Goal: Information Seeking & Learning: Compare options

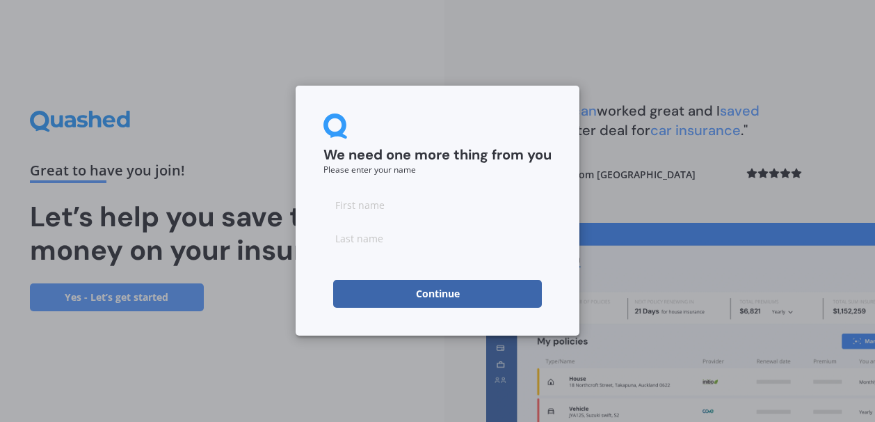
click at [387, 210] on input at bounding box center [438, 205] width 228 height 28
type input "[PERSON_NAME]"
type input "Shennan"
click at [411, 296] on button "Continue" at bounding box center [437, 294] width 209 height 28
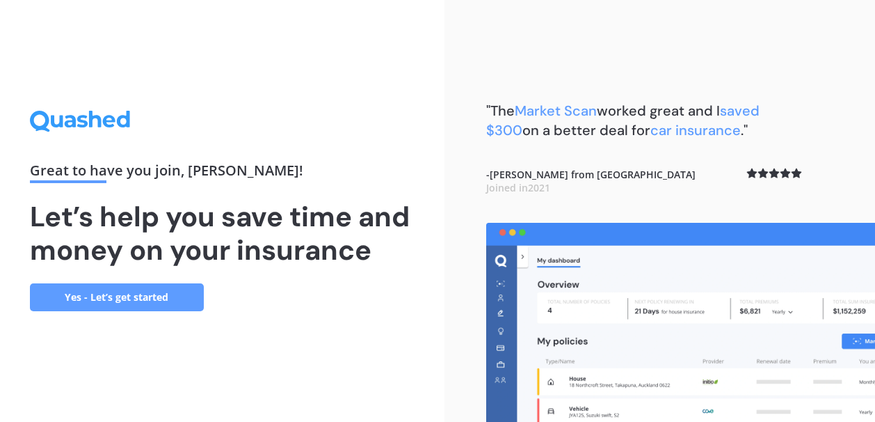
click at [129, 299] on link "Yes - Let’s get started" at bounding box center [117, 297] width 174 height 28
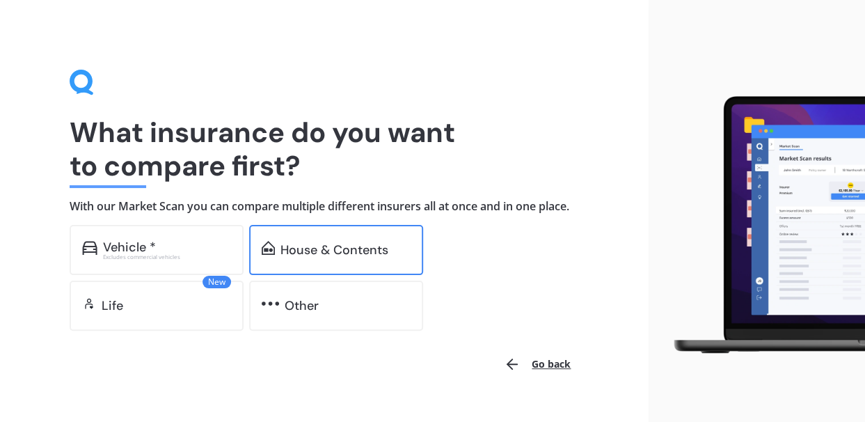
click at [309, 238] on div "House & Contents" at bounding box center [336, 250] width 174 height 50
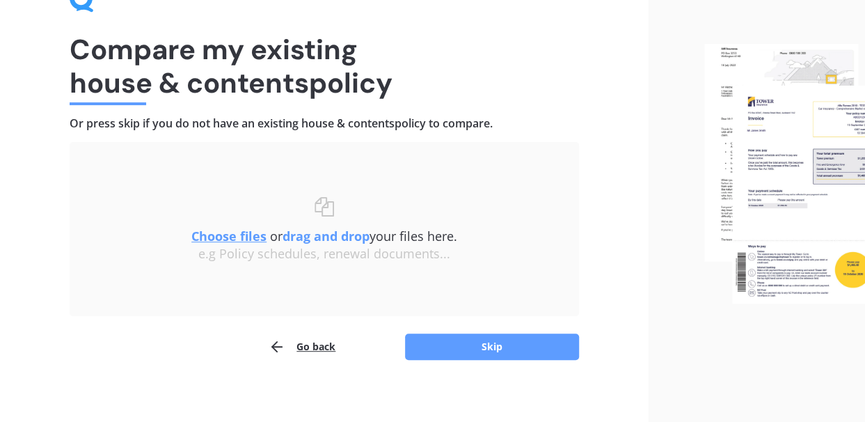
scroll to position [90, 0]
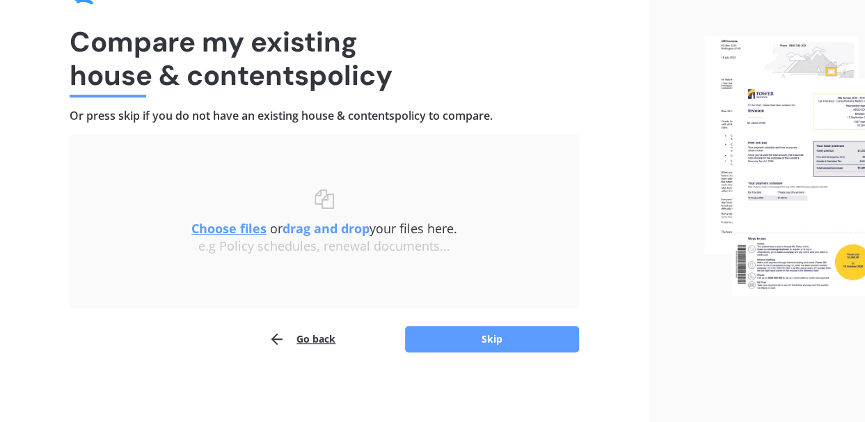
click at [229, 226] on u "Choose files" at bounding box center [228, 228] width 75 height 17
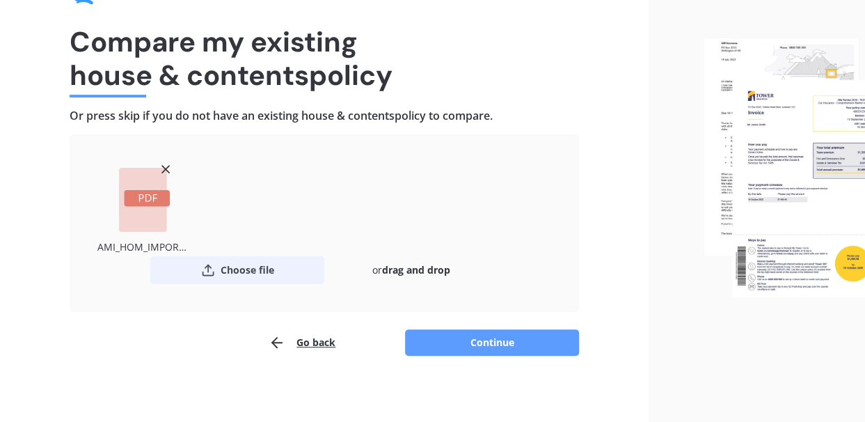
click at [264, 269] on button "Choose file" at bounding box center [237, 270] width 174 height 28
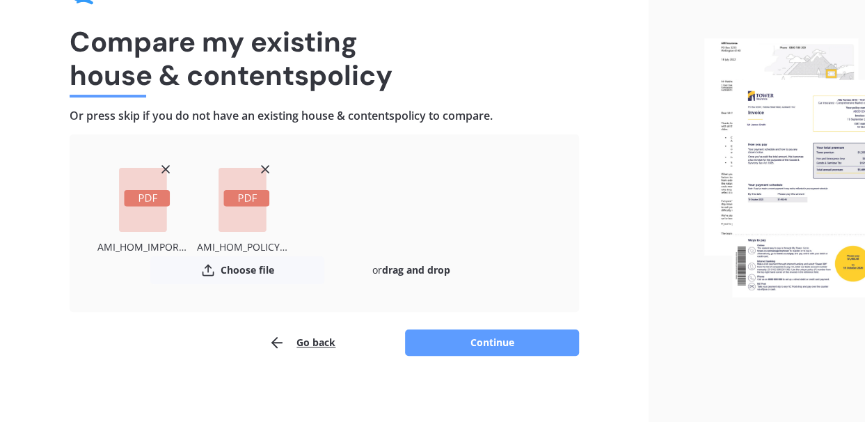
click at [164, 168] on line at bounding box center [165, 169] width 7 height 7
click at [161, 165] on icon at bounding box center [166, 169] width 14 height 14
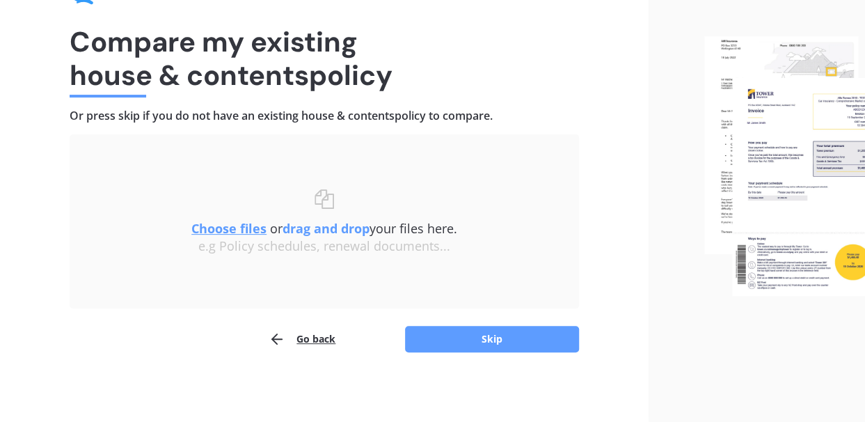
click at [232, 225] on u "Choose files" at bounding box center [228, 228] width 75 height 17
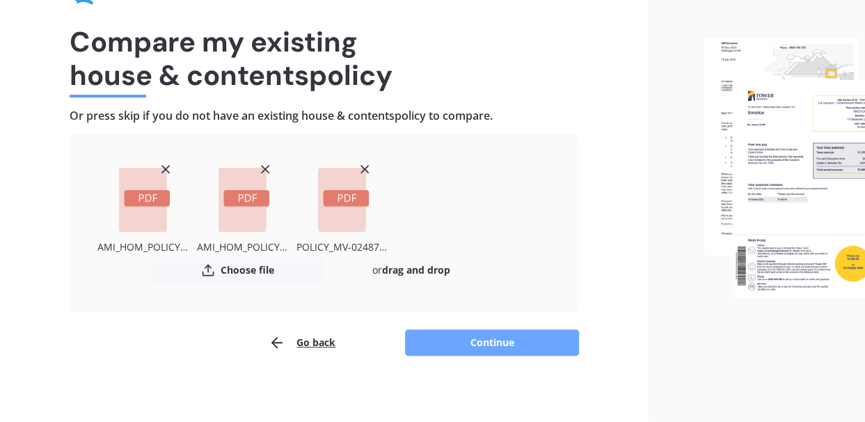
click at [503, 344] on button "Continue" at bounding box center [492, 342] width 174 height 26
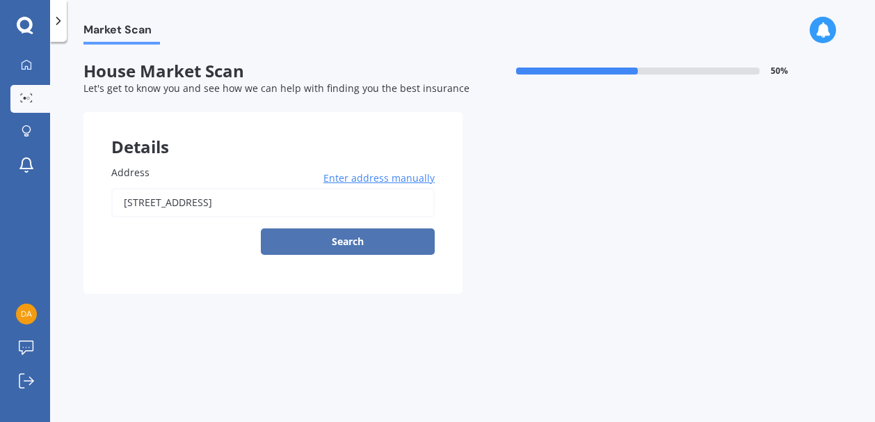
click at [340, 242] on button "Search" at bounding box center [348, 241] width 174 height 26
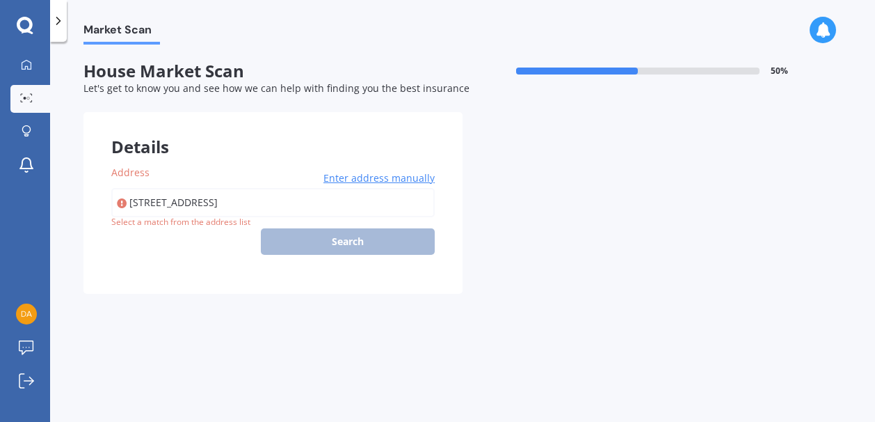
type input "[STREET_ADDRESS]"
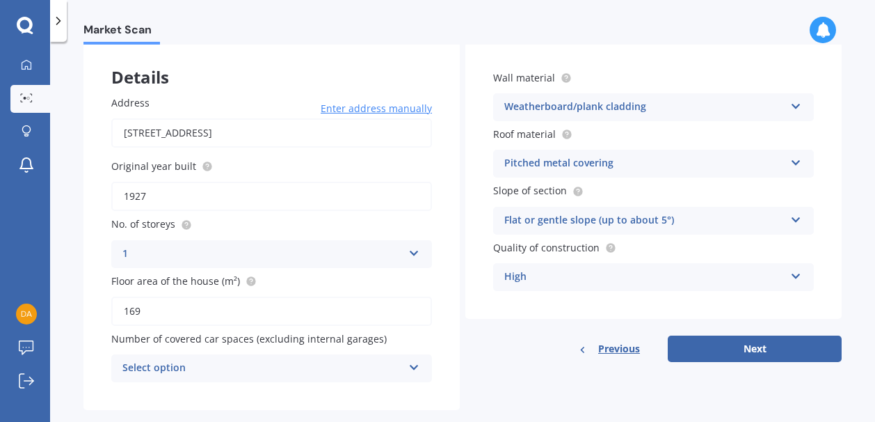
scroll to position [95, 0]
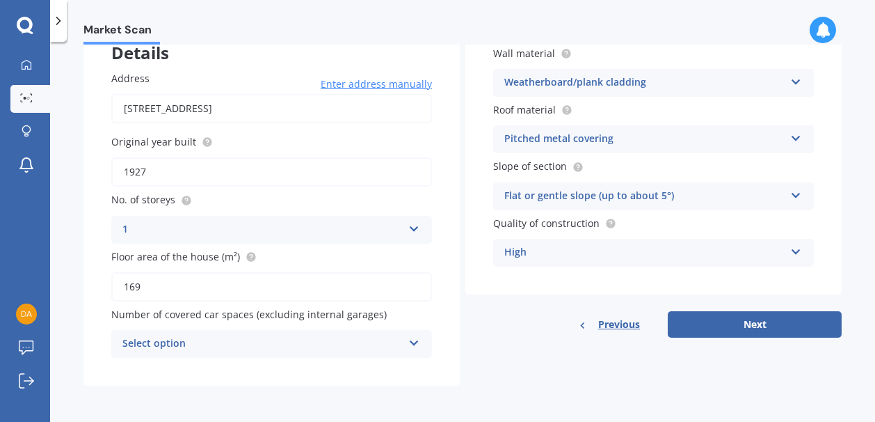
click at [409, 341] on icon at bounding box center [415, 340] width 12 height 10
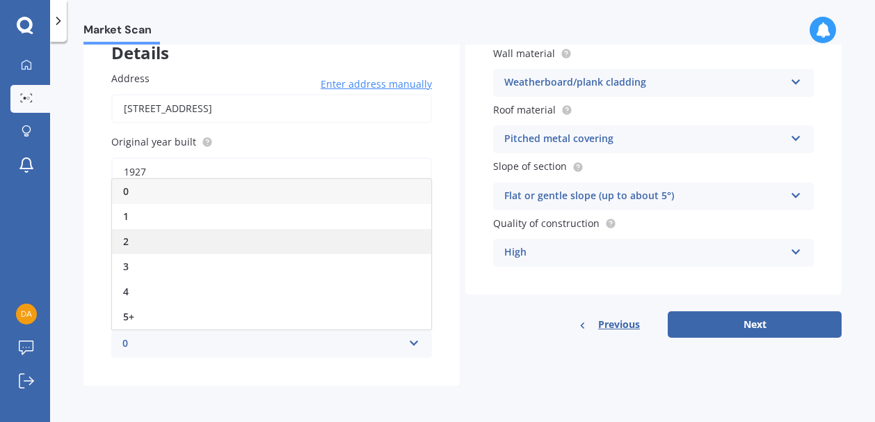
click at [376, 239] on div "2" at bounding box center [271, 241] width 319 height 25
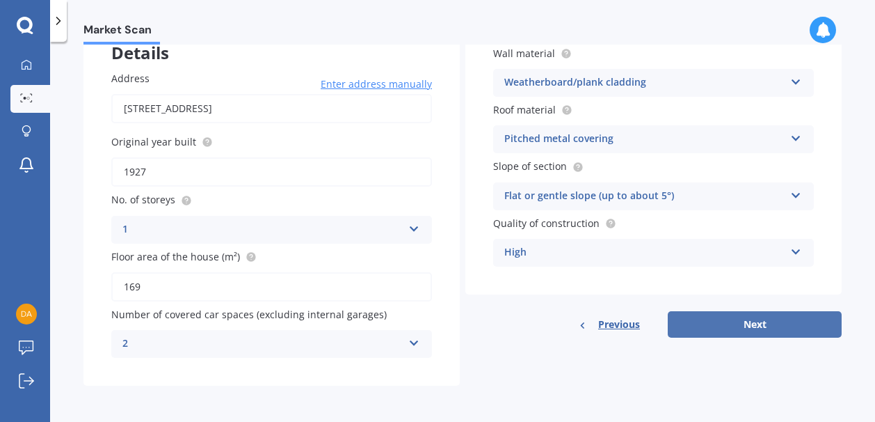
click at [759, 320] on button "Next" at bounding box center [755, 324] width 174 height 26
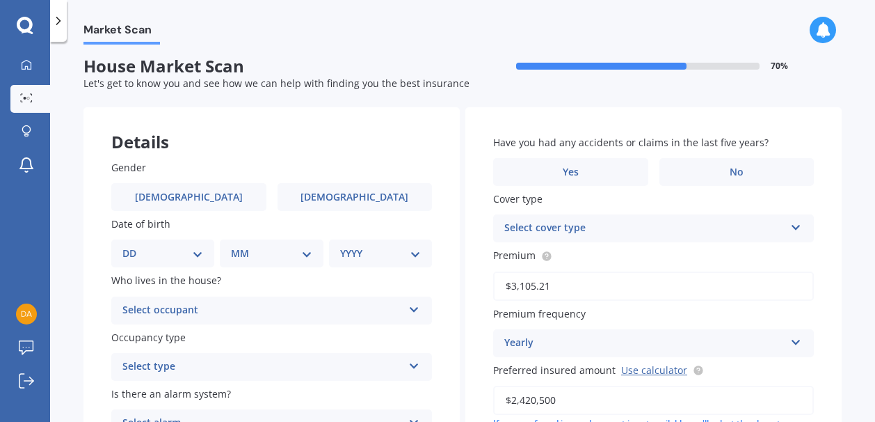
scroll to position [0, 0]
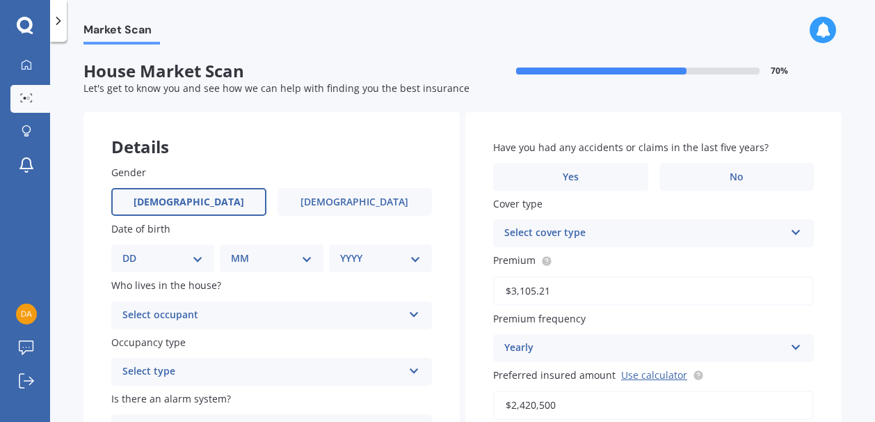
click at [234, 212] on label "[DEMOGRAPHIC_DATA]" at bounding box center [188, 202] width 155 height 28
click at [0, 0] on input "[DEMOGRAPHIC_DATA]" at bounding box center [0, 0] width 0 height 0
click at [200, 260] on select "DD 01 02 03 04 05 06 07 08 09 10 11 12 13 14 15 16 17 18 19 20 21 22 23 24 25 2…" at bounding box center [162, 258] width 81 height 15
select select "16"
click at [134, 251] on select "DD 01 02 03 04 05 06 07 08 09 10 11 12 13 14 15 16 17 18 19 20 21 22 23 24 25 2…" at bounding box center [162, 258] width 81 height 15
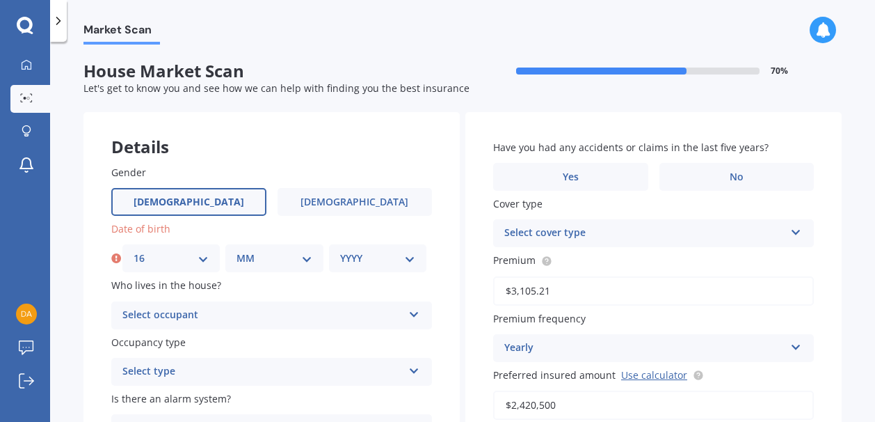
click at [306, 260] on select "MM 01 02 03 04 05 06 07 08 09 10 11 12" at bounding box center [274, 258] width 75 height 15
select select "11"
click at [237, 251] on select "MM 01 02 03 04 05 06 07 08 09 10 11 12" at bounding box center [274, 258] width 75 height 15
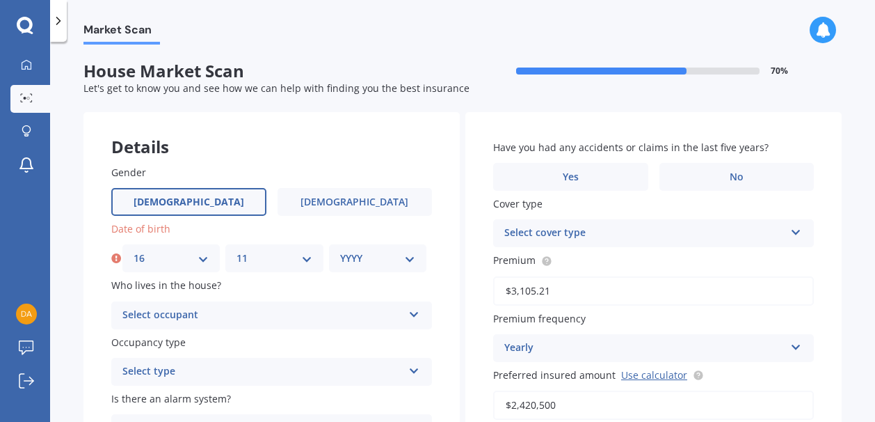
click at [366, 258] on select "YYYY 2009 2008 2007 2006 2005 2004 2003 2002 2001 2000 1999 1998 1997 1996 1995…" at bounding box center [377, 258] width 75 height 15
select select "1971"
click at [340, 251] on select "YYYY 2009 2008 2007 2006 2005 2004 2003 2002 2001 2000 1999 1998 1997 1996 1995…" at bounding box center [377, 258] width 75 height 15
click at [310, 316] on div "Select occupant" at bounding box center [262, 315] width 280 height 17
click at [306, 342] on div "Owner" at bounding box center [271, 342] width 319 height 25
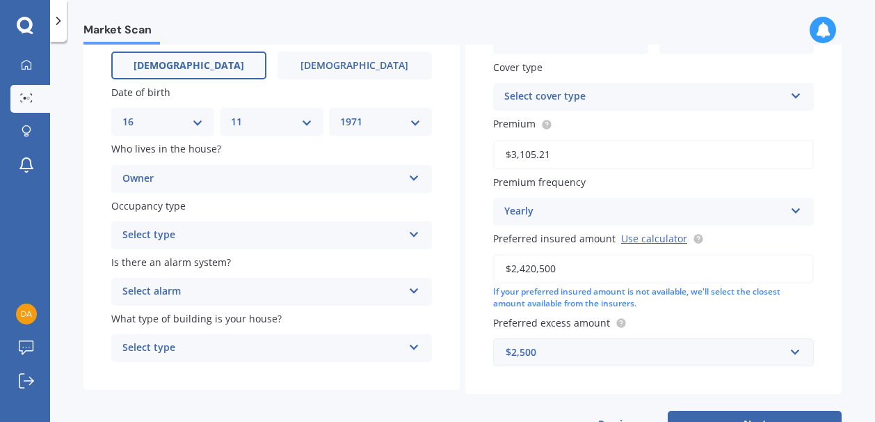
scroll to position [139, 0]
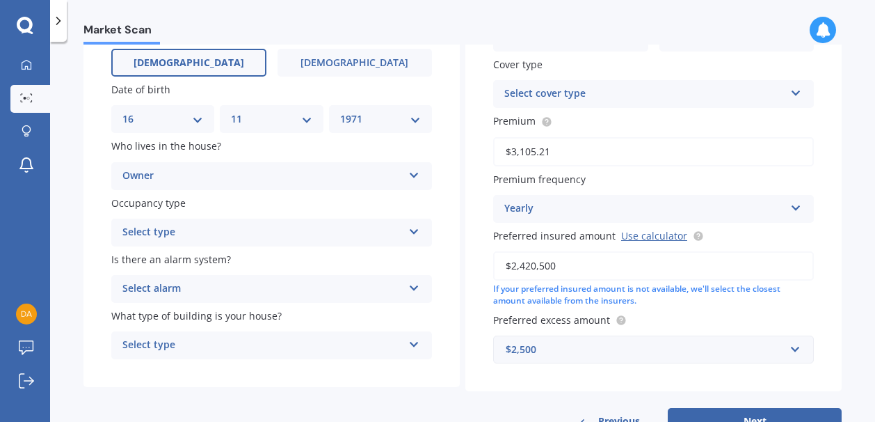
click at [413, 232] on icon at bounding box center [415, 229] width 12 height 10
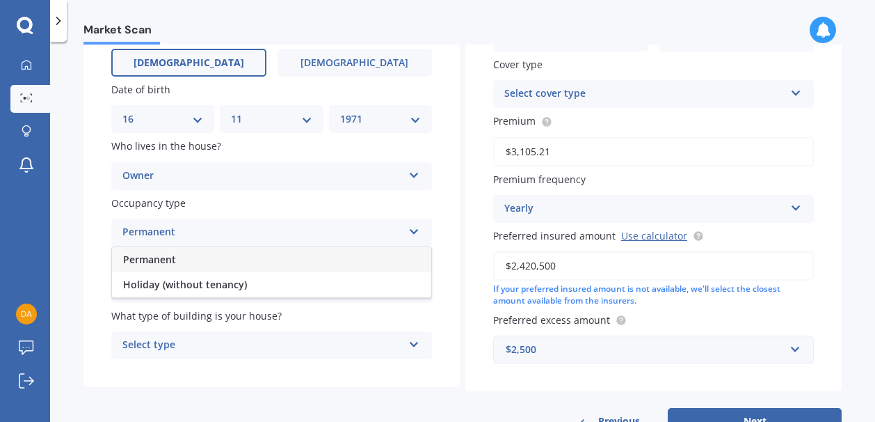
click at [406, 261] on div "Permanent" at bounding box center [271, 259] width 319 height 25
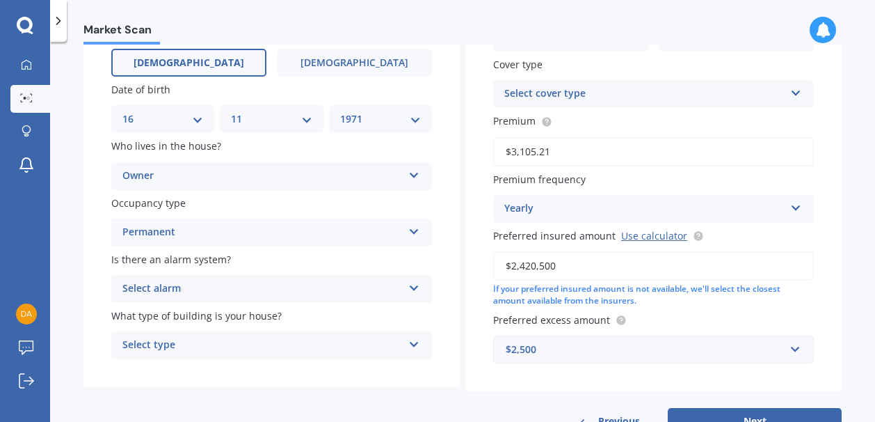
click at [418, 292] on div "Select alarm Yes, monitored Yes, not monitored No" at bounding box center [271, 289] width 321 height 28
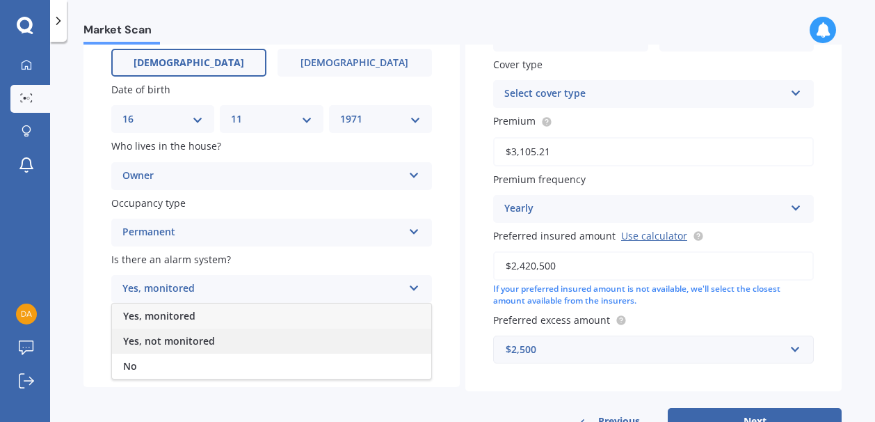
click at [355, 344] on div "Yes, not monitored" at bounding box center [271, 340] width 319 height 25
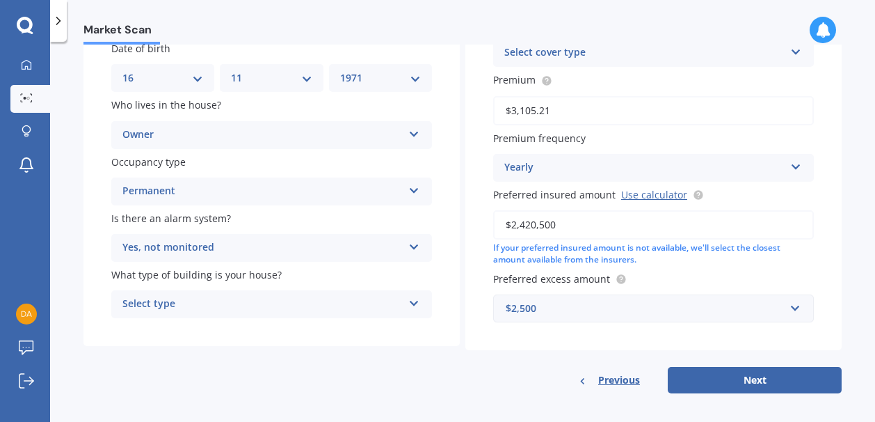
scroll to position [189, 0]
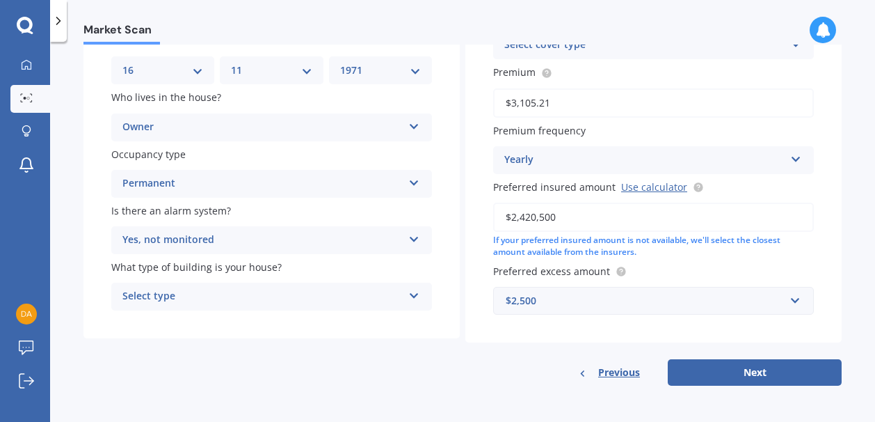
click at [413, 297] on icon at bounding box center [415, 293] width 12 height 10
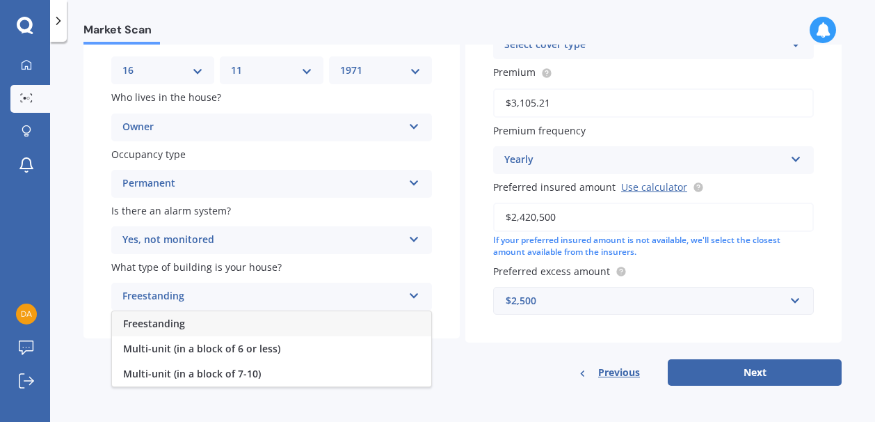
click at [390, 325] on div "Freestanding" at bounding box center [271, 323] width 319 height 25
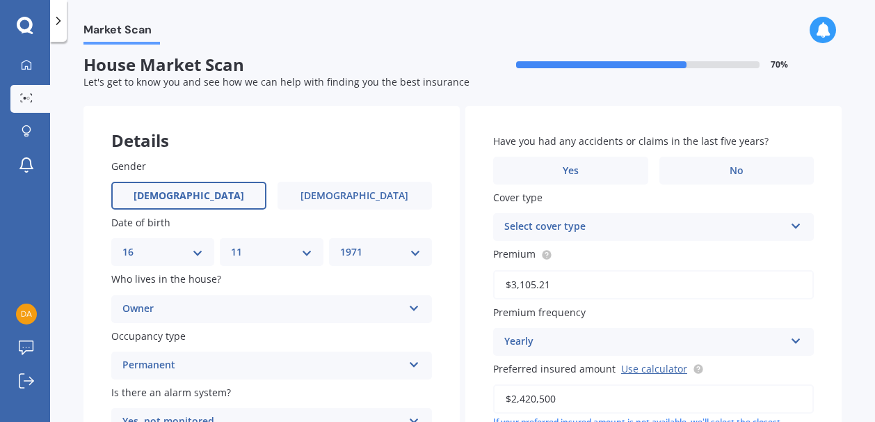
scroll to position [0, 0]
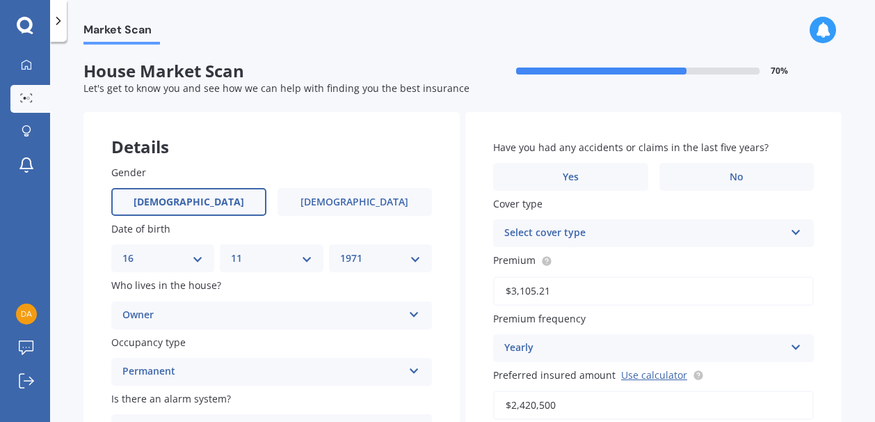
click at [791, 231] on icon at bounding box center [797, 230] width 12 height 10
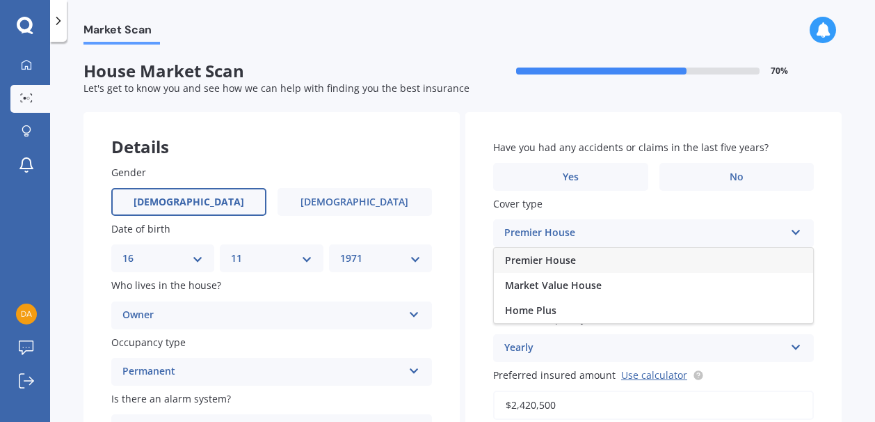
click at [547, 259] on span "Premier House" at bounding box center [540, 259] width 71 height 13
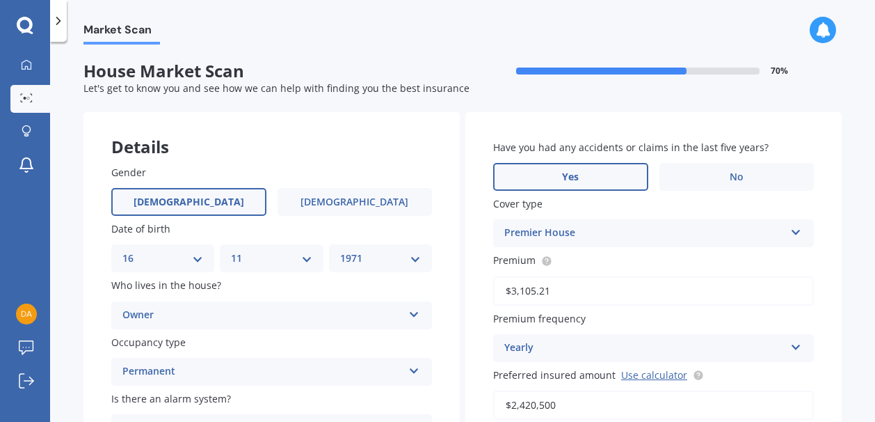
click at [593, 177] on label "Yes" at bounding box center [570, 177] width 155 height 28
click at [0, 0] on input "Yes" at bounding box center [0, 0] width 0 height 0
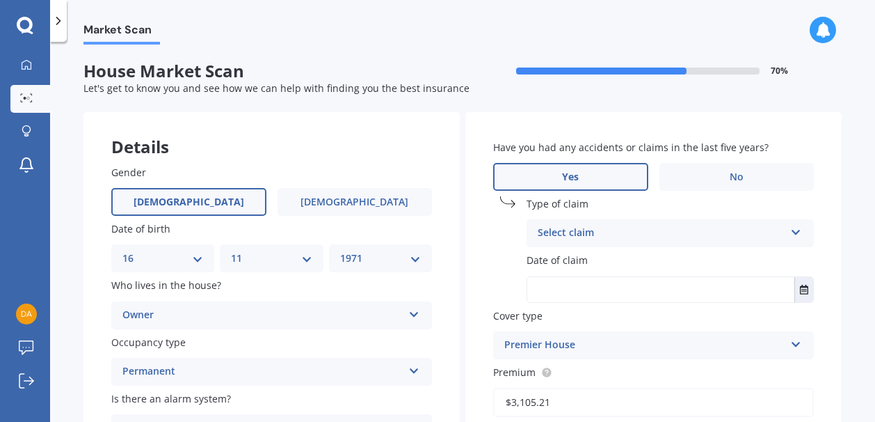
click at [791, 235] on icon at bounding box center [797, 230] width 12 height 10
click at [790, 232] on icon at bounding box center [796, 230] width 12 height 10
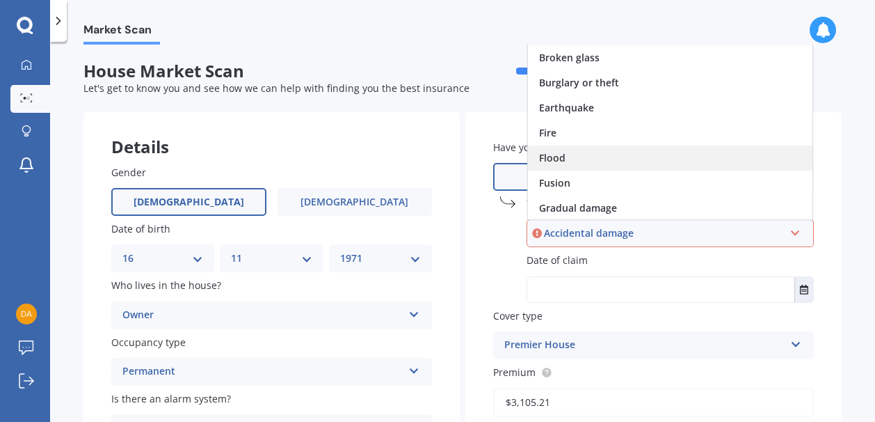
click at [769, 164] on div "Flood" at bounding box center [670, 157] width 285 height 25
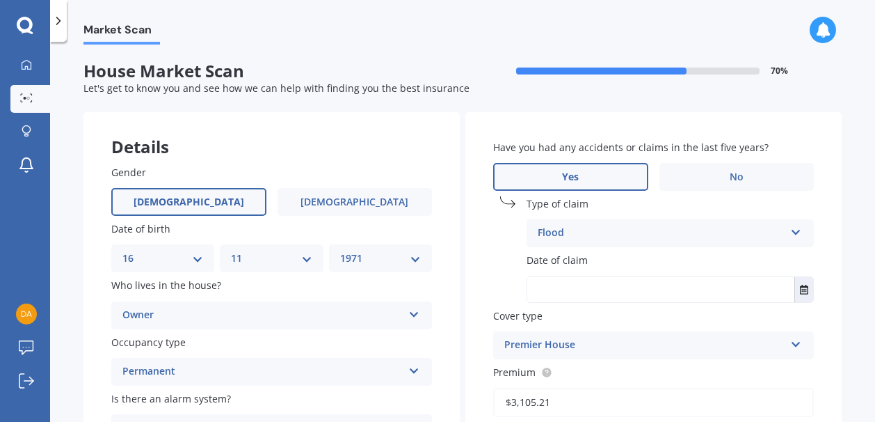
click at [613, 280] on input "text" at bounding box center [661, 289] width 267 height 25
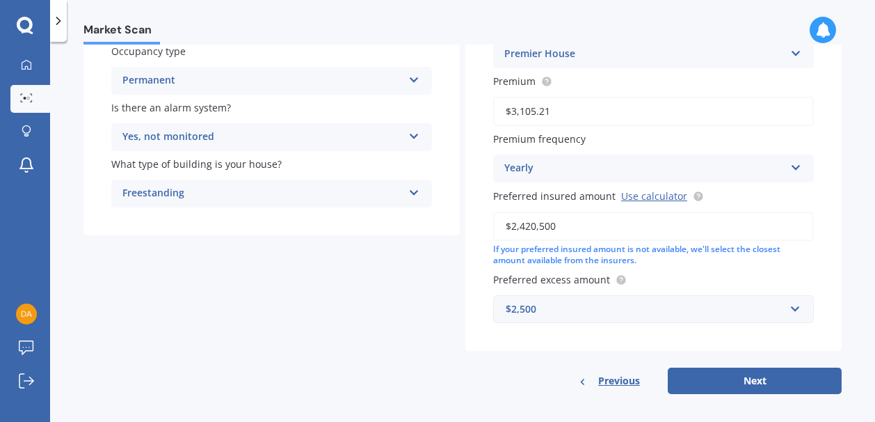
scroll to position [301, 0]
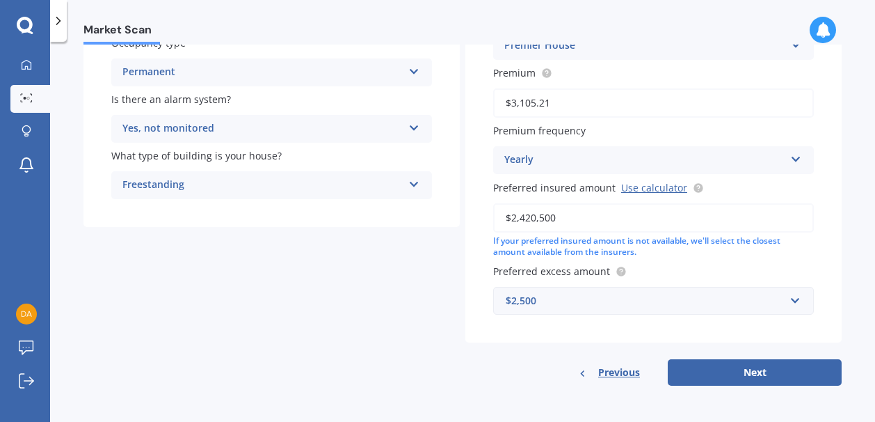
type input "[DATE]"
click at [621, 374] on span "Previous" at bounding box center [619, 372] width 42 height 21
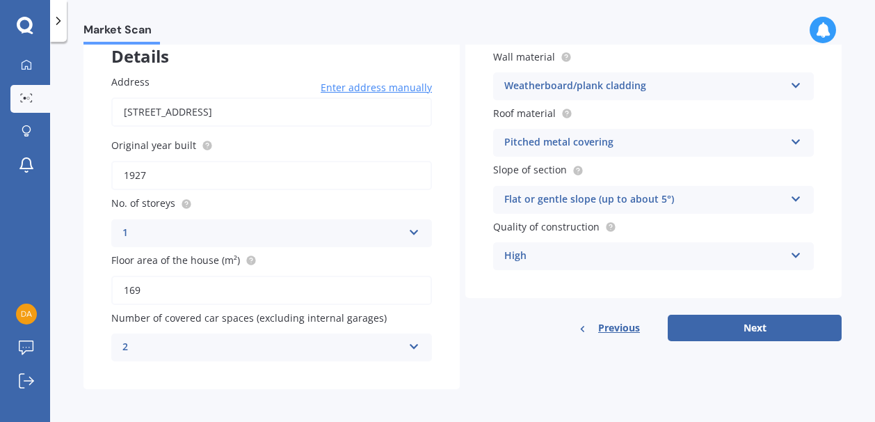
scroll to position [95, 0]
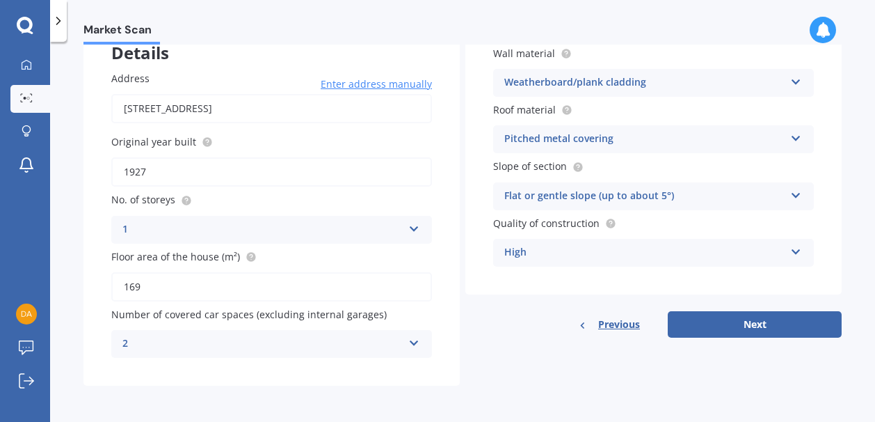
click at [248, 287] on input "169" at bounding box center [271, 286] width 321 height 29
type input "1"
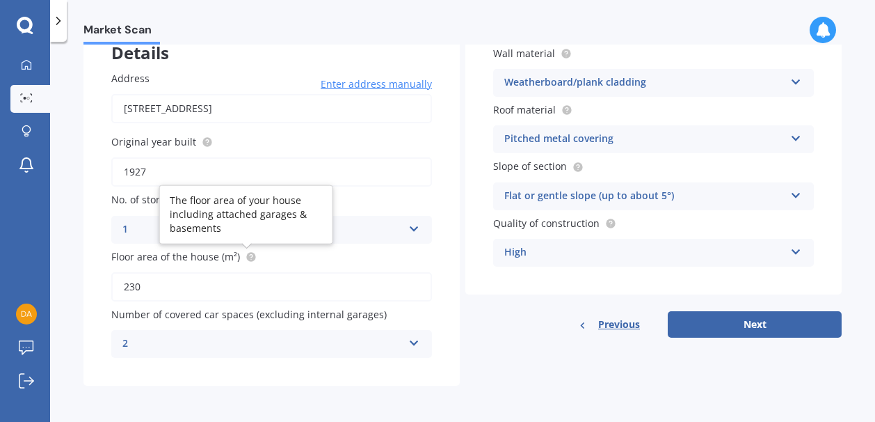
click at [250, 256] on icon at bounding box center [251, 255] width 3 height 3
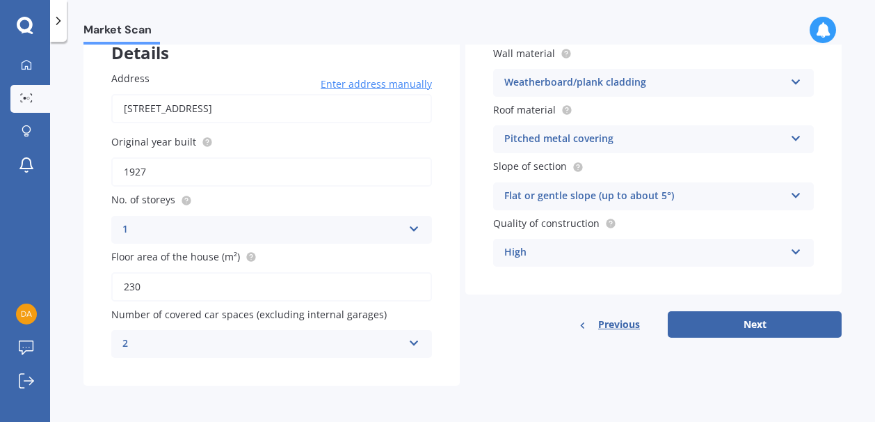
click at [221, 283] on input "230" at bounding box center [271, 286] width 321 height 29
type input "2"
type input "181"
click at [719, 321] on button "Next" at bounding box center [755, 324] width 174 height 26
select select "16"
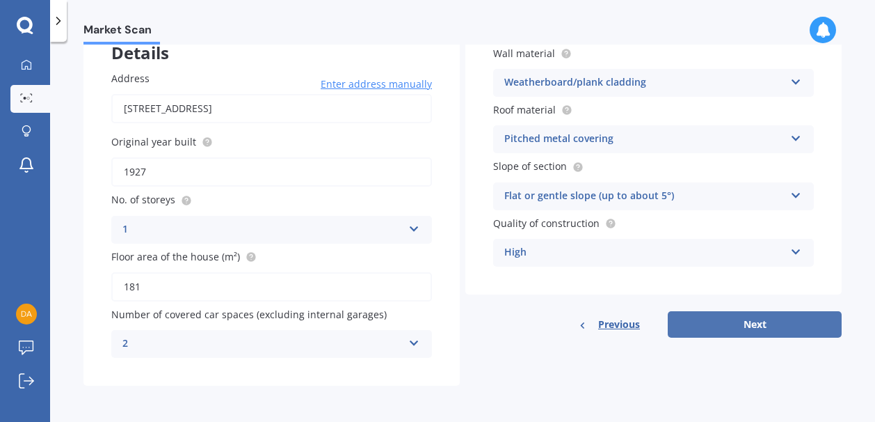
select select "11"
select select "1971"
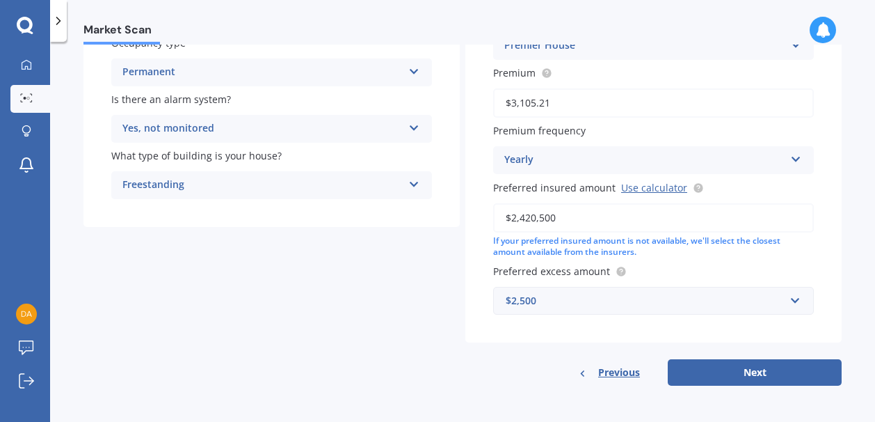
scroll to position [301, 0]
click at [706, 370] on button "Next" at bounding box center [755, 372] width 174 height 26
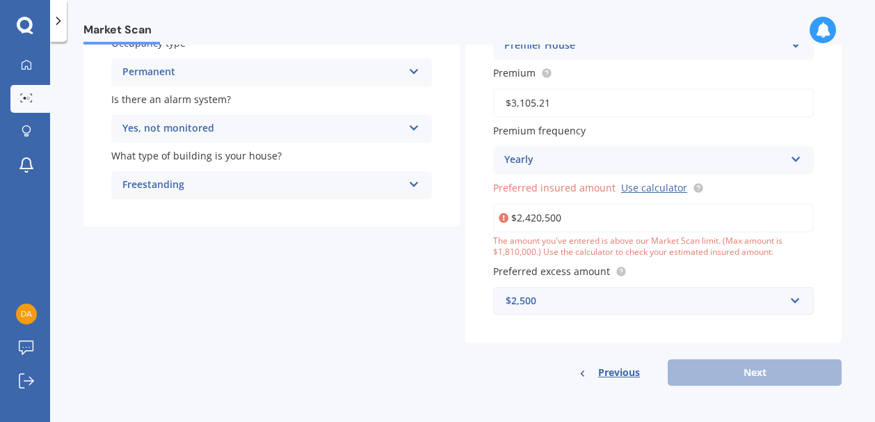
click at [642, 216] on input "$2,420,500" at bounding box center [653, 217] width 321 height 29
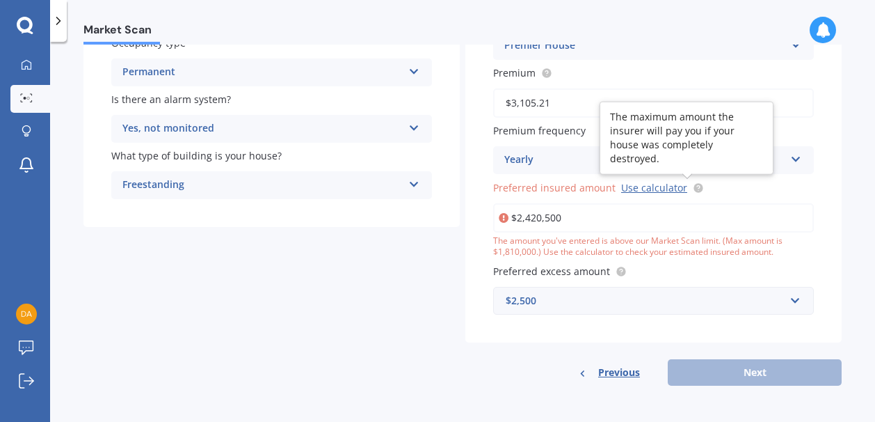
click at [694, 185] on circle at bounding box center [698, 187] width 9 height 9
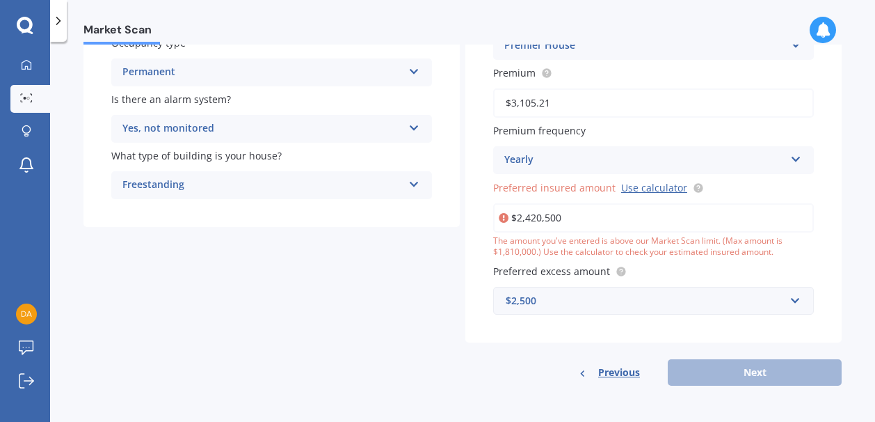
click at [589, 219] on input "$2,420,500" at bounding box center [653, 217] width 321 height 29
click at [502, 216] on icon at bounding box center [504, 218] width 10 height 14
click at [635, 211] on input "$2,420,500" at bounding box center [653, 217] width 321 height 29
click at [729, 375] on div "Previous Next" at bounding box center [654, 372] width 376 height 26
click at [720, 374] on div "Previous Next" at bounding box center [654, 372] width 376 height 26
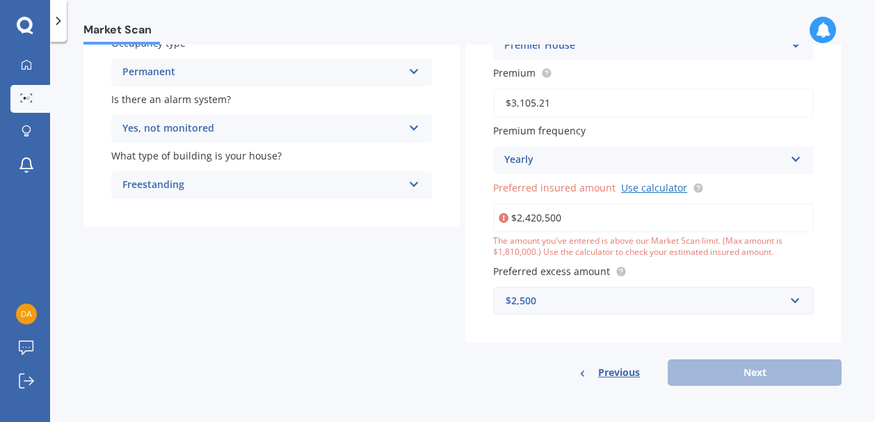
click at [647, 187] on link "Use calculator" at bounding box center [654, 187] width 66 height 13
click at [592, 213] on input "$2,420,500" at bounding box center [653, 217] width 321 height 29
click at [743, 378] on div "Previous Next" at bounding box center [654, 372] width 376 height 26
click at [603, 215] on input "$2,420,500" at bounding box center [653, 217] width 321 height 29
type input "$2"
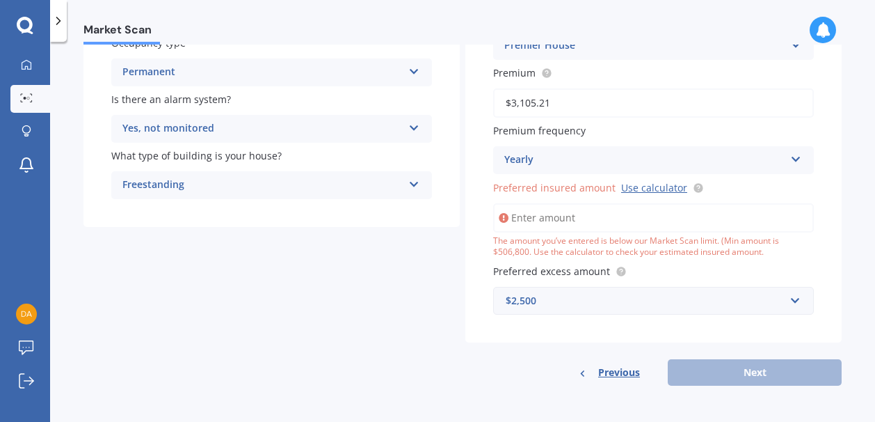
scroll to position [274, 0]
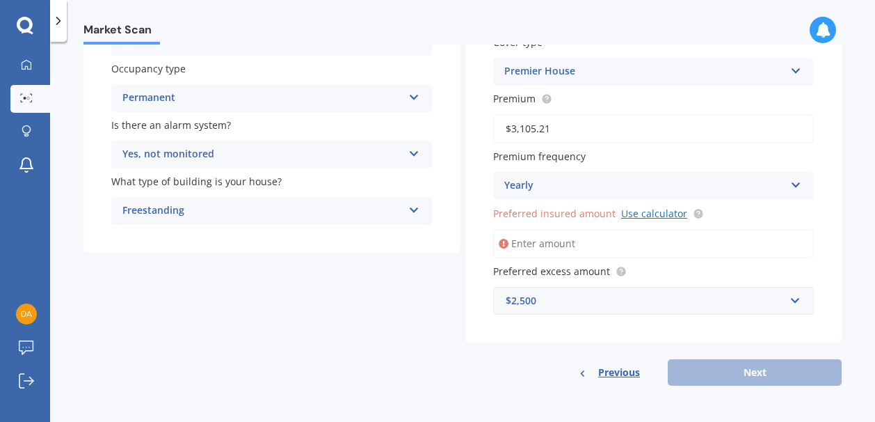
click at [643, 214] on link "Use calculator" at bounding box center [654, 213] width 66 height 13
